Goal: Find specific page/section: Find specific page/section

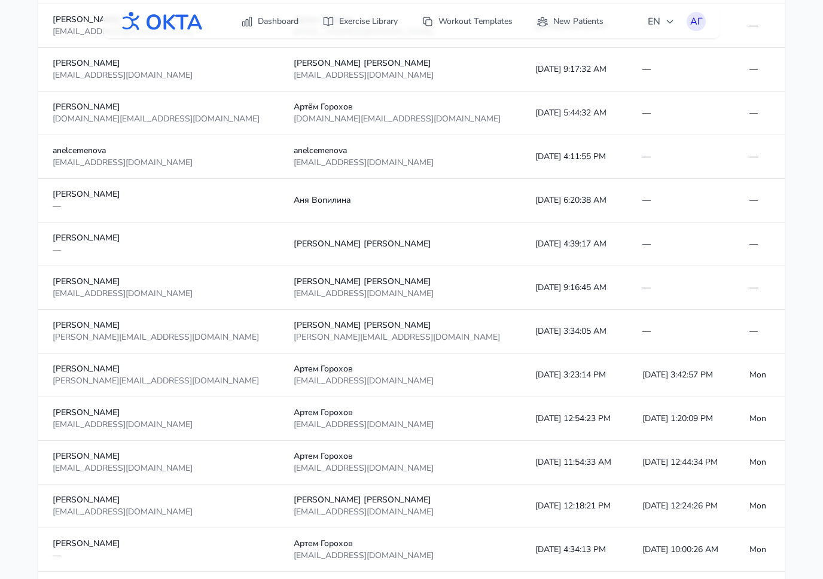
scroll to position [905, 0]
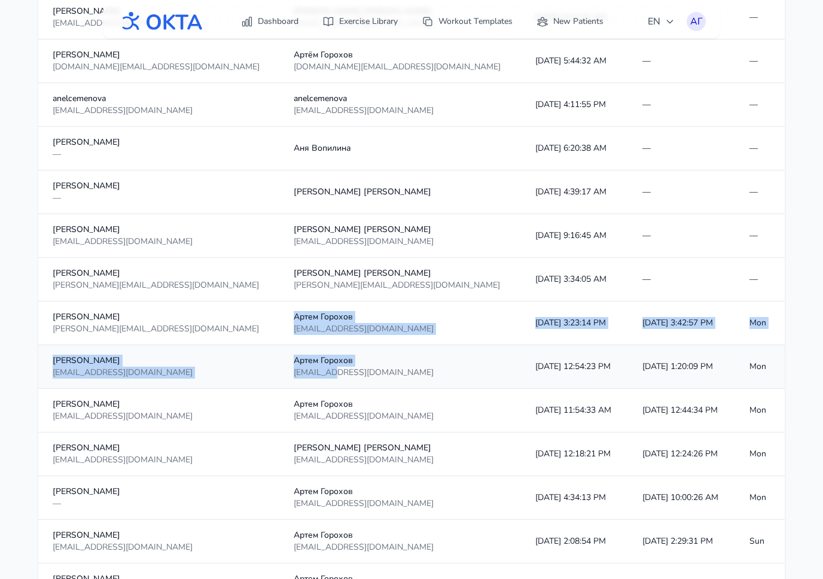
drag, startPoint x: 245, startPoint y: 314, endPoint x: 283, endPoint y: 374, distance: 70.7
click at [283, 374] on tbody "[PERSON_NAME] [EMAIL_ADDRESS][DOMAIN_NAME] [PERSON_NAME] [EMAIL_ADDRESS][DOMAIN…" at bounding box center [411, 520] width 746 height 2182
click at [294, 374] on div "[EMAIL_ADDRESS][DOMAIN_NAME]" at bounding box center [400, 372] width 212 height 12
drag, startPoint x: 283, startPoint y: 373, endPoint x: 275, endPoint y: 323, distance: 50.8
click at [275, 323] on tbody "[PERSON_NAME] [EMAIL_ADDRESS][DOMAIN_NAME] [PERSON_NAME] [EMAIL_ADDRESS][DOMAIN…" at bounding box center [411, 520] width 746 height 2182
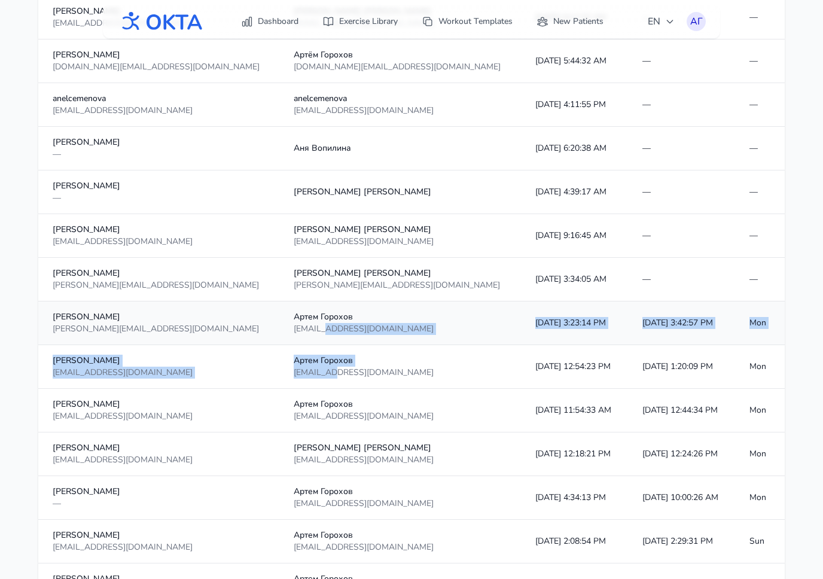
click at [294, 323] on div "[EMAIL_ADDRESS][DOMAIN_NAME]" at bounding box center [400, 329] width 212 height 12
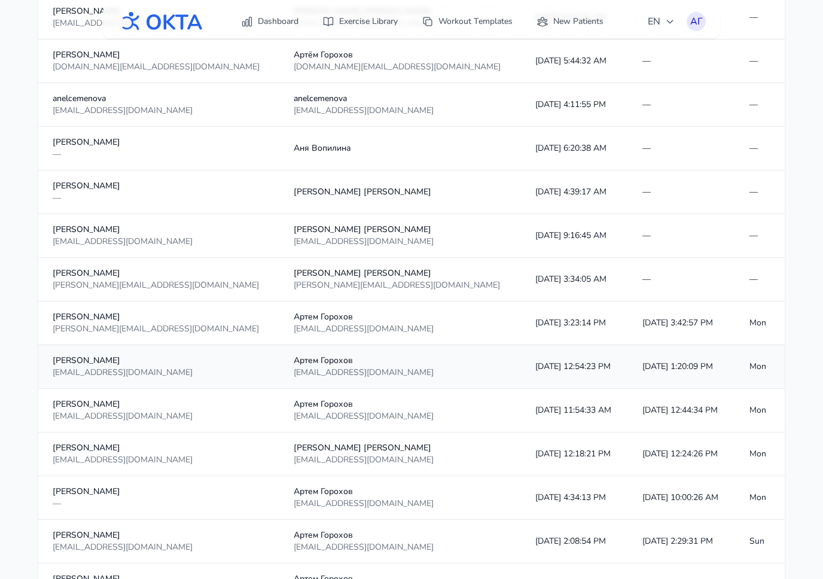
click at [383, 366] on div "[EMAIL_ADDRESS][DOMAIN_NAME]" at bounding box center [400, 372] width 212 height 12
click at [362, 286] on div "[PERSON_NAME][EMAIL_ADDRESS][DOMAIN_NAME]" at bounding box center [400, 285] width 212 height 12
click at [363, 332] on div "[EMAIL_ADDRESS][DOMAIN_NAME]" at bounding box center [400, 329] width 212 height 12
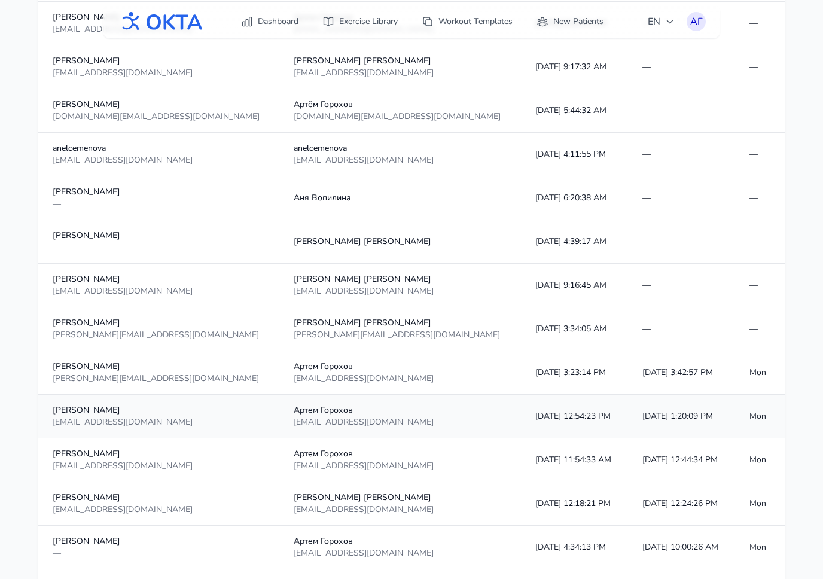
scroll to position [852, 0]
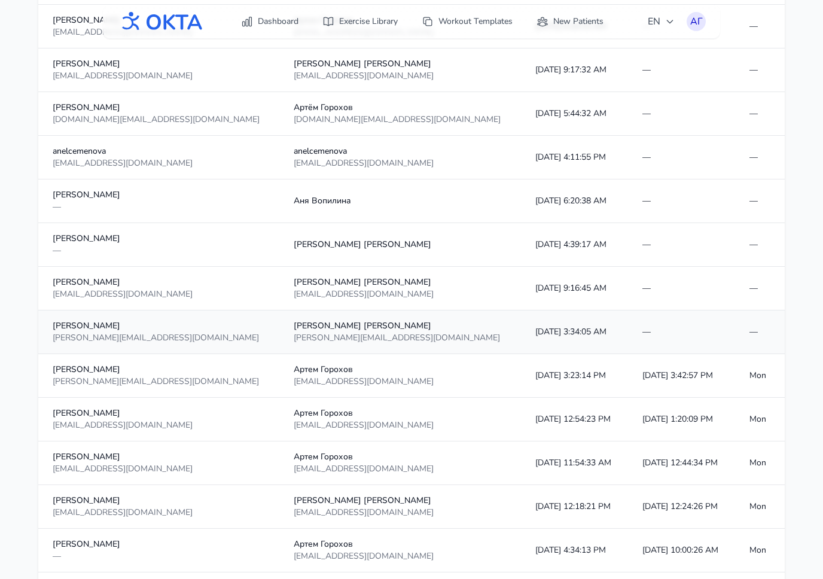
click at [662, 327] on td "—" at bounding box center [681, 332] width 107 height 44
drag, startPoint x: 451, startPoint y: 329, endPoint x: 453, endPoint y: 438, distance: 108.2
click at [453, 438] on tbody "[PERSON_NAME] [EMAIL_ADDRESS][DOMAIN_NAME] [PERSON_NAME] [EMAIL_ADDRESS][DOMAIN…" at bounding box center [411, 572] width 746 height 2182
click at [521, 438] on td "[DATE] 12:54:23 PM" at bounding box center [574, 420] width 107 height 44
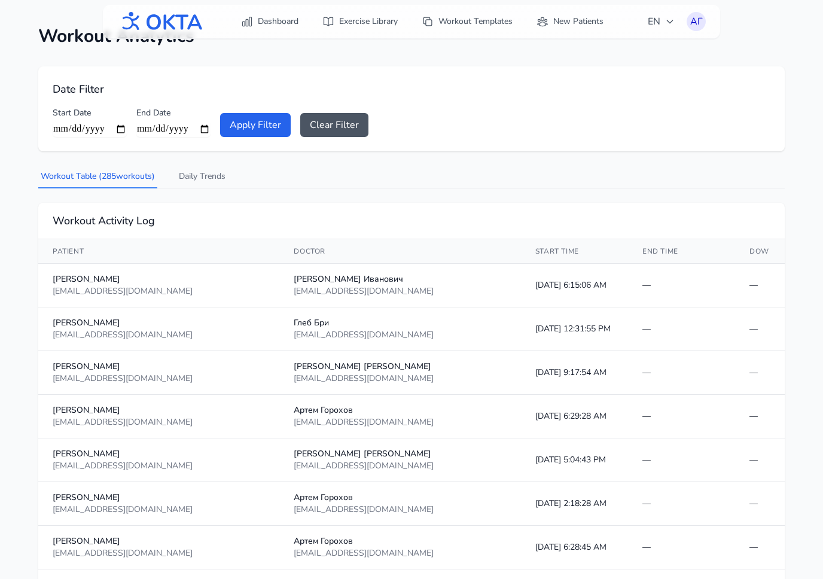
scroll to position [0, 0]
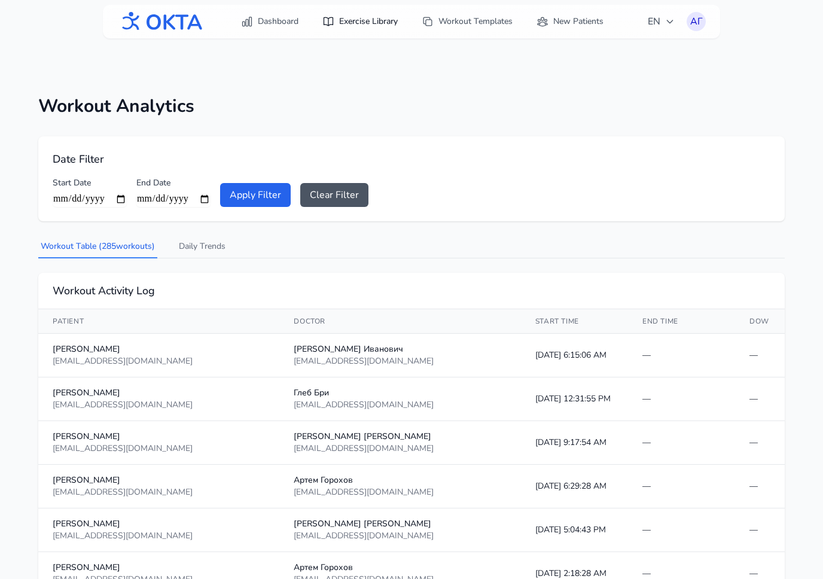
click at [363, 22] on link "Exercise Library" at bounding box center [360, 22] width 90 height 22
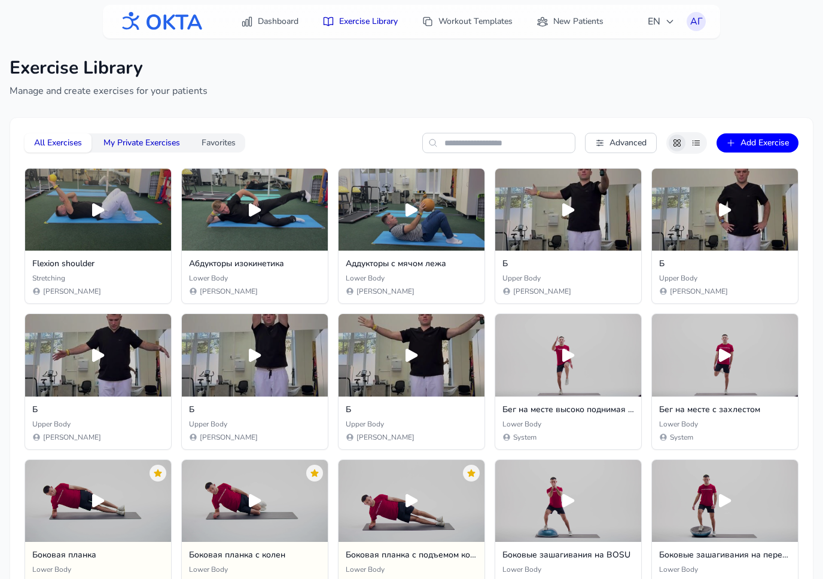
click at [145, 142] on button "My Private Exercises" at bounding box center [142, 142] width 96 height 19
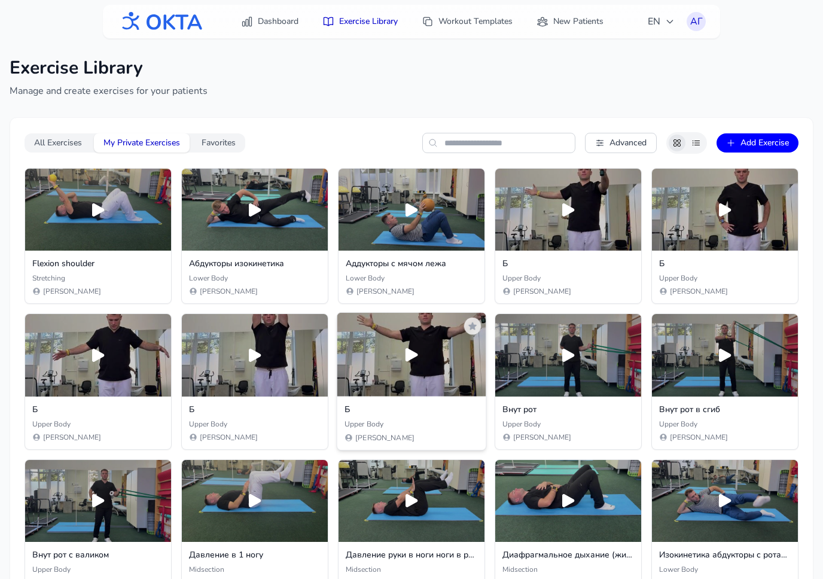
click at [402, 347] on icon at bounding box center [412, 355] width 20 height 20
